Goal: Information Seeking & Learning: Learn about a topic

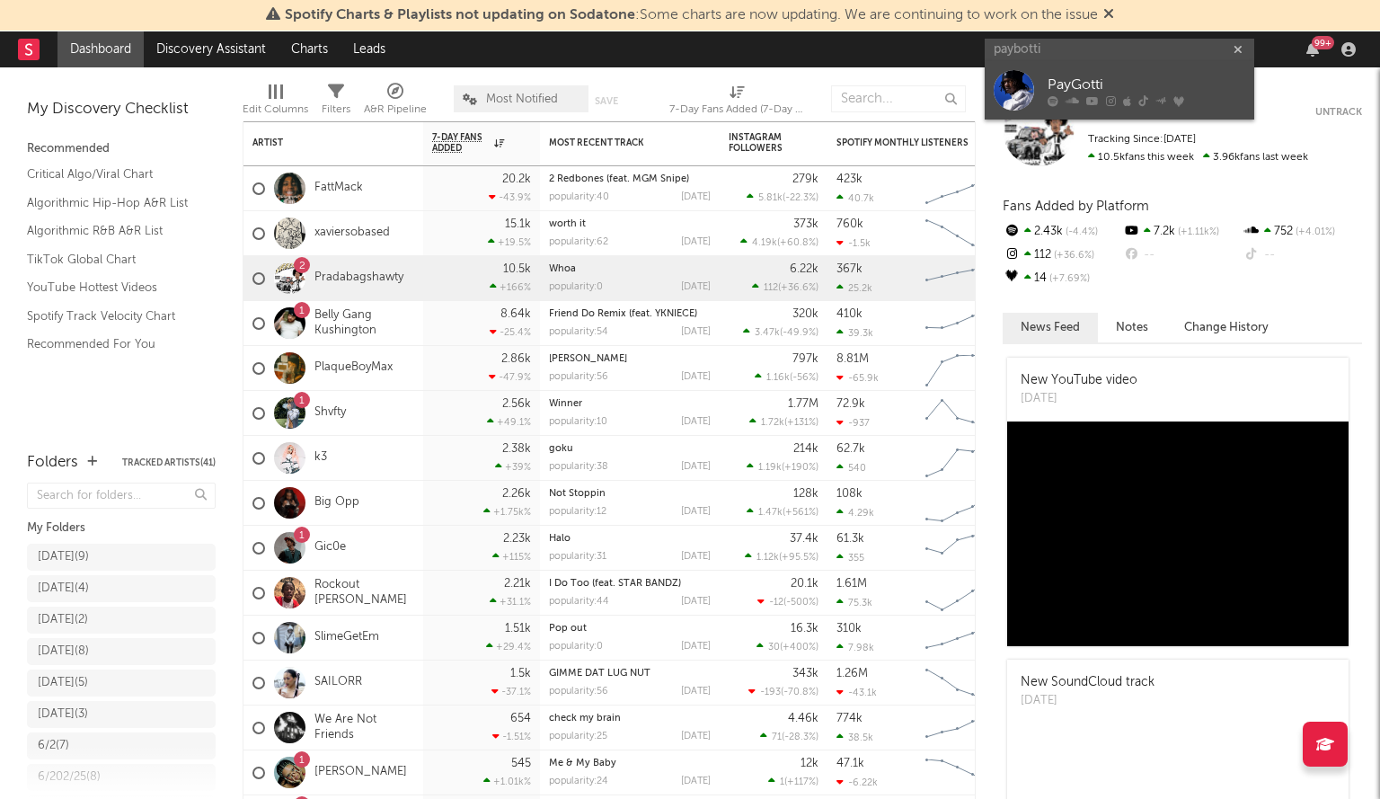
type input "paybotti"
click at [1123, 87] on div "PayGotti" at bounding box center [1147, 86] width 198 height 22
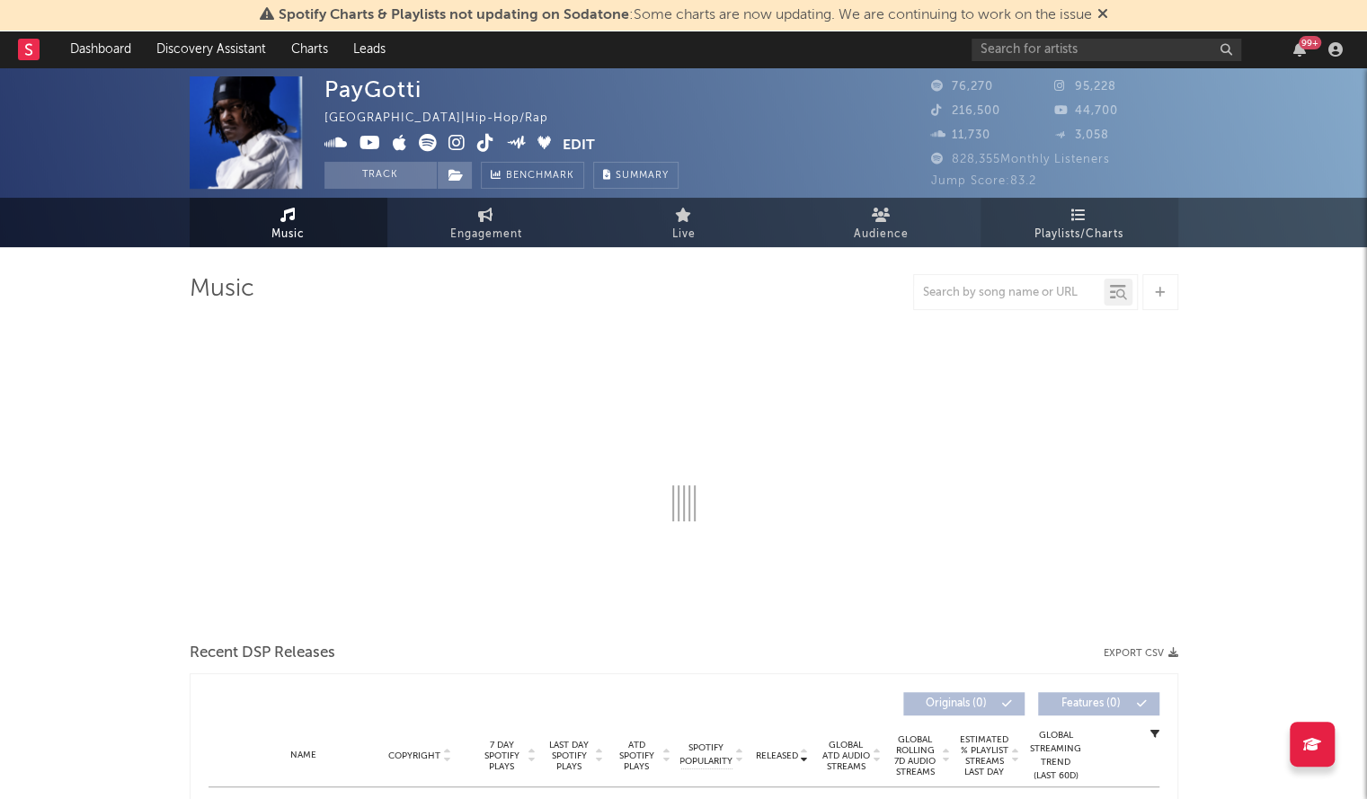
select select "6m"
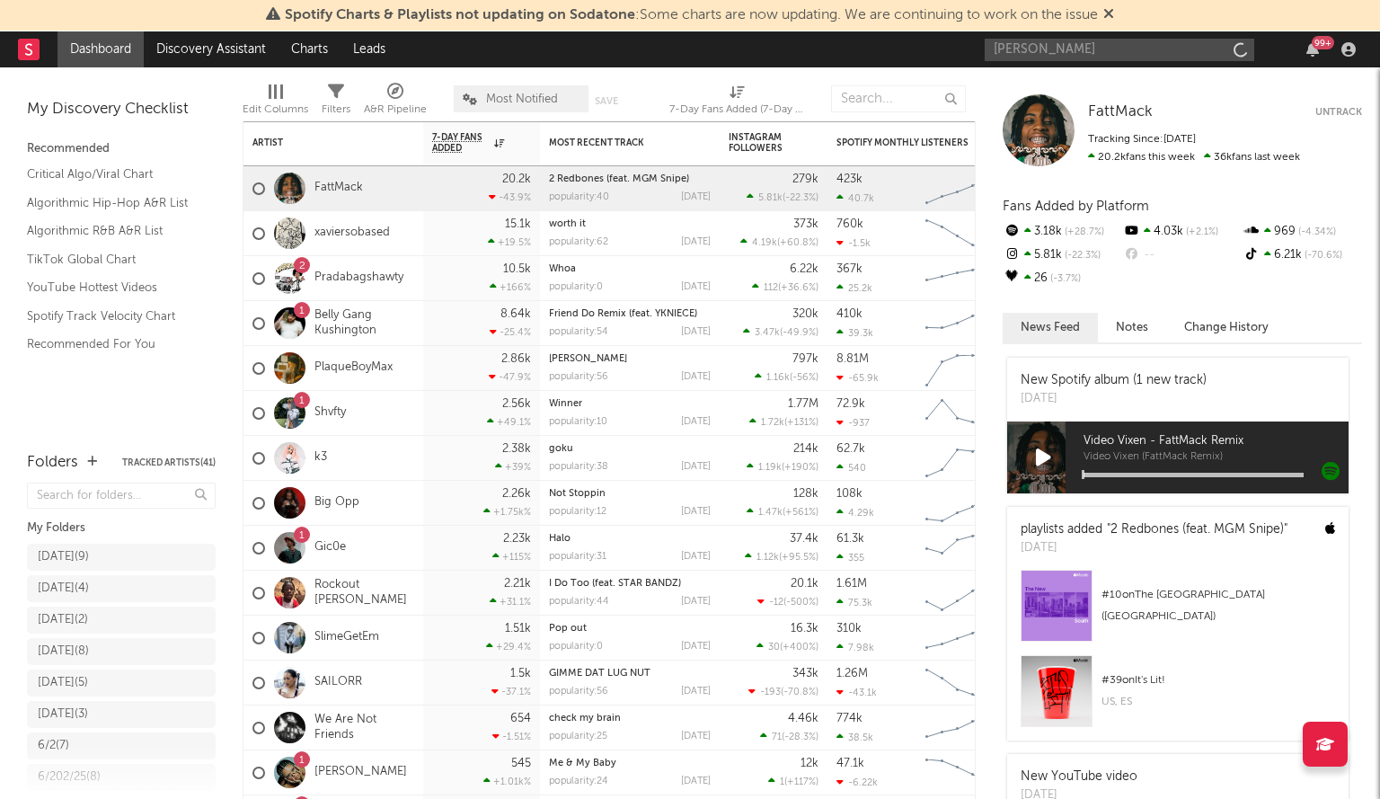
type input "[PERSON_NAME]"
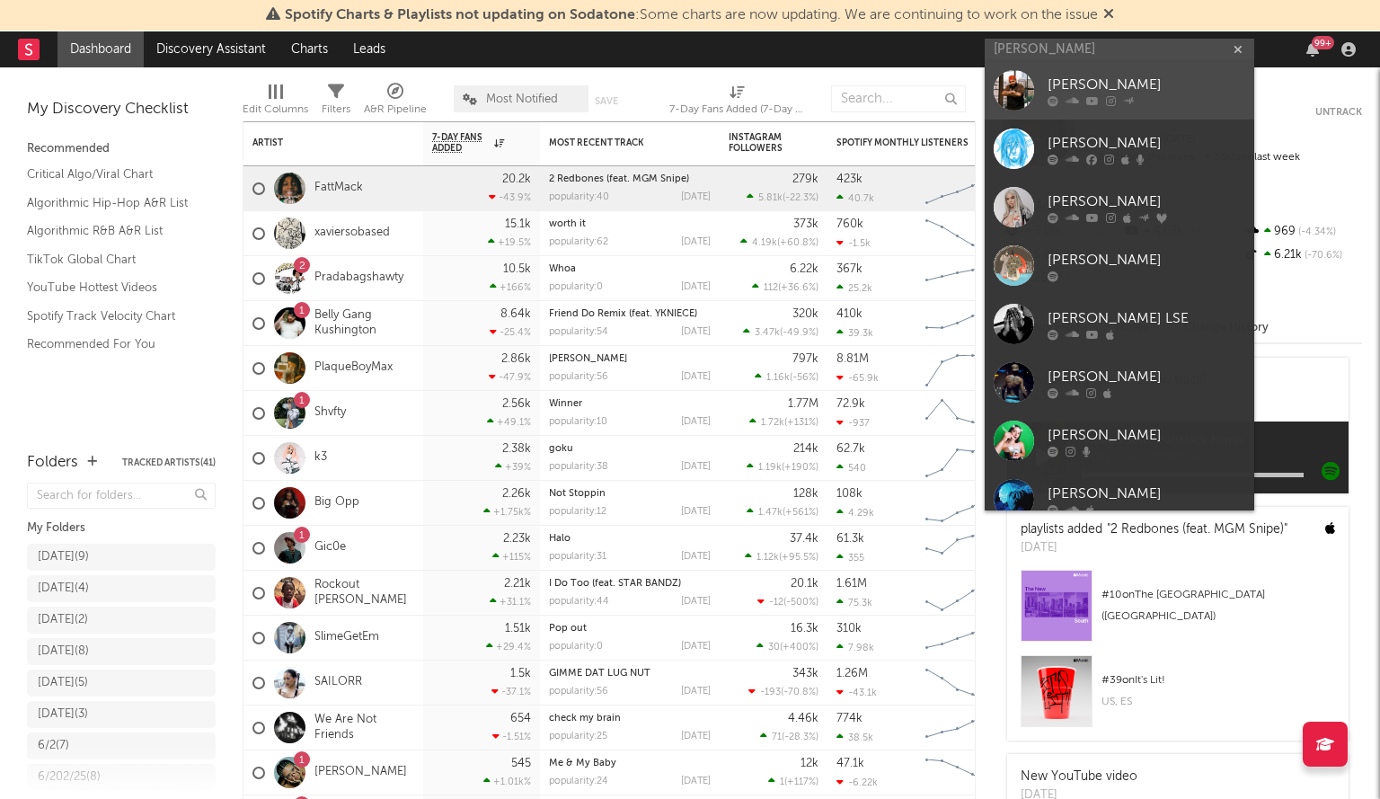
click at [1092, 93] on div "Rucci" at bounding box center [1147, 86] width 198 height 22
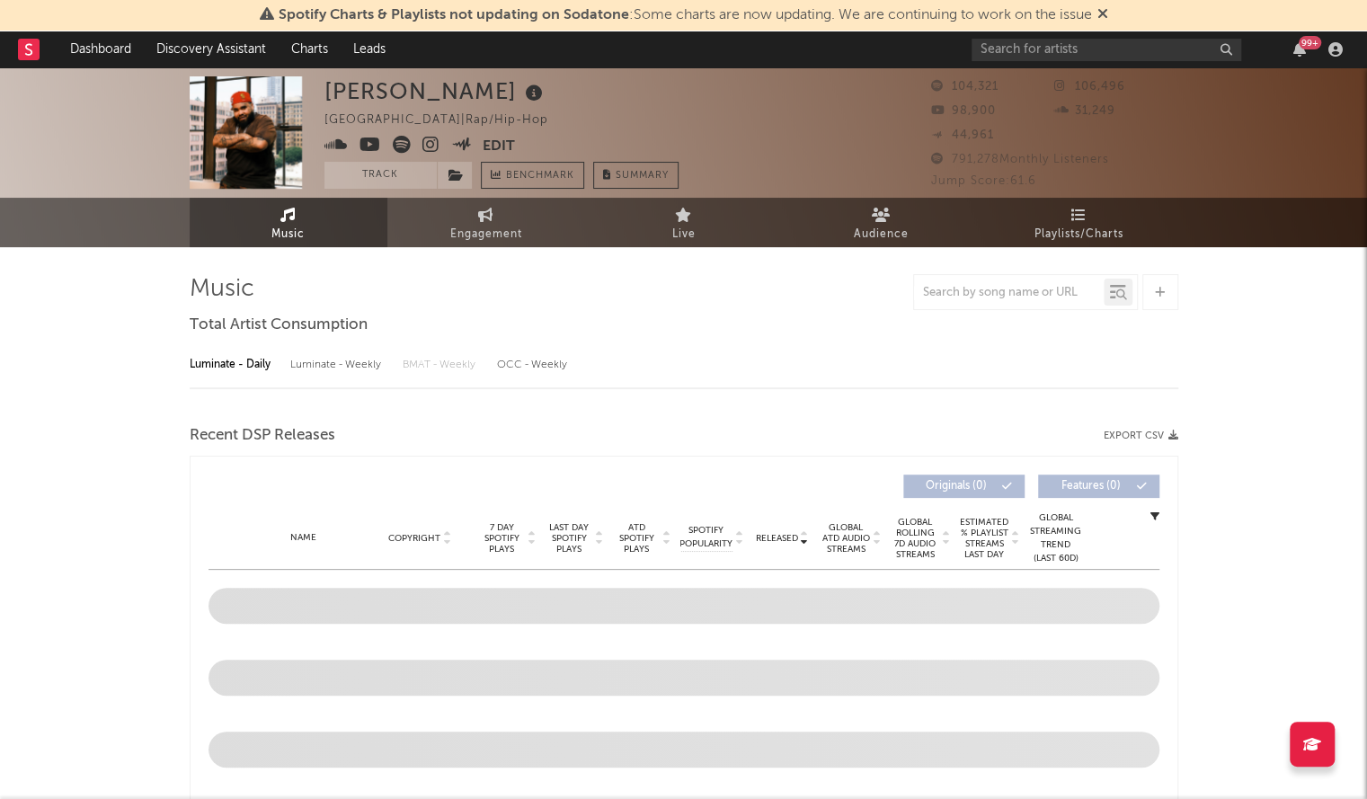
select select "6m"
